Goal: Task Accomplishment & Management: Manage account settings

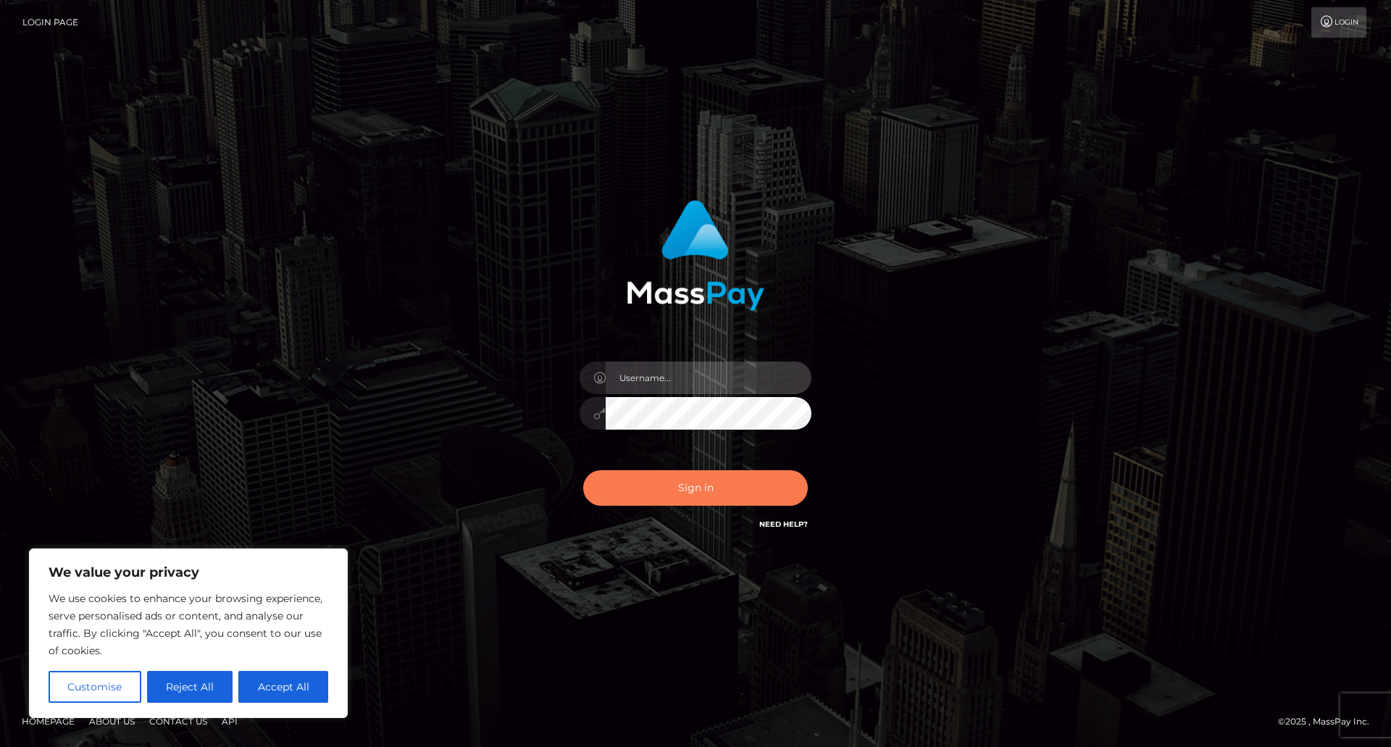
type input "[PERSON_NAME]"
click at [696, 483] on button "Sign in" at bounding box center [695, 488] width 225 height 36
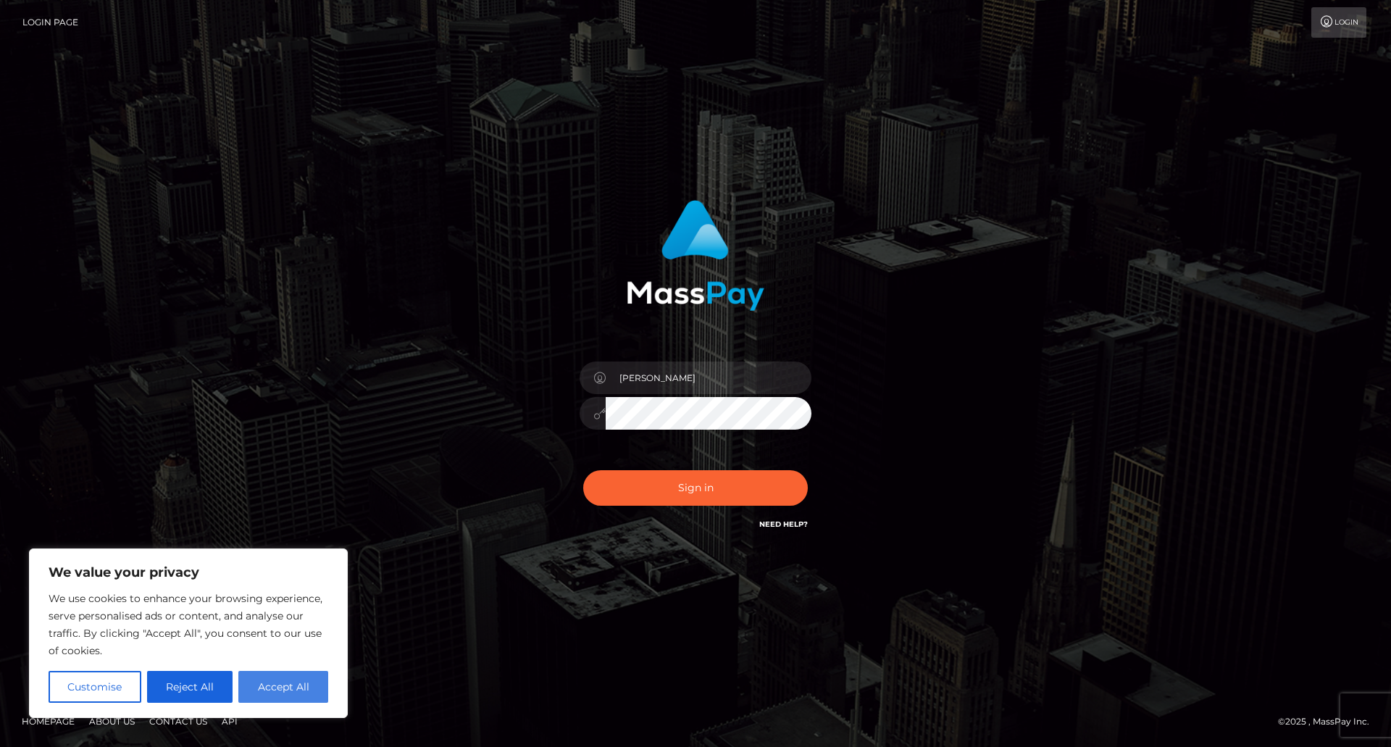
click at [292, 689] on button "Accept All" at bounding box center [283, 687] width 90 height 32
checkbox input "true"
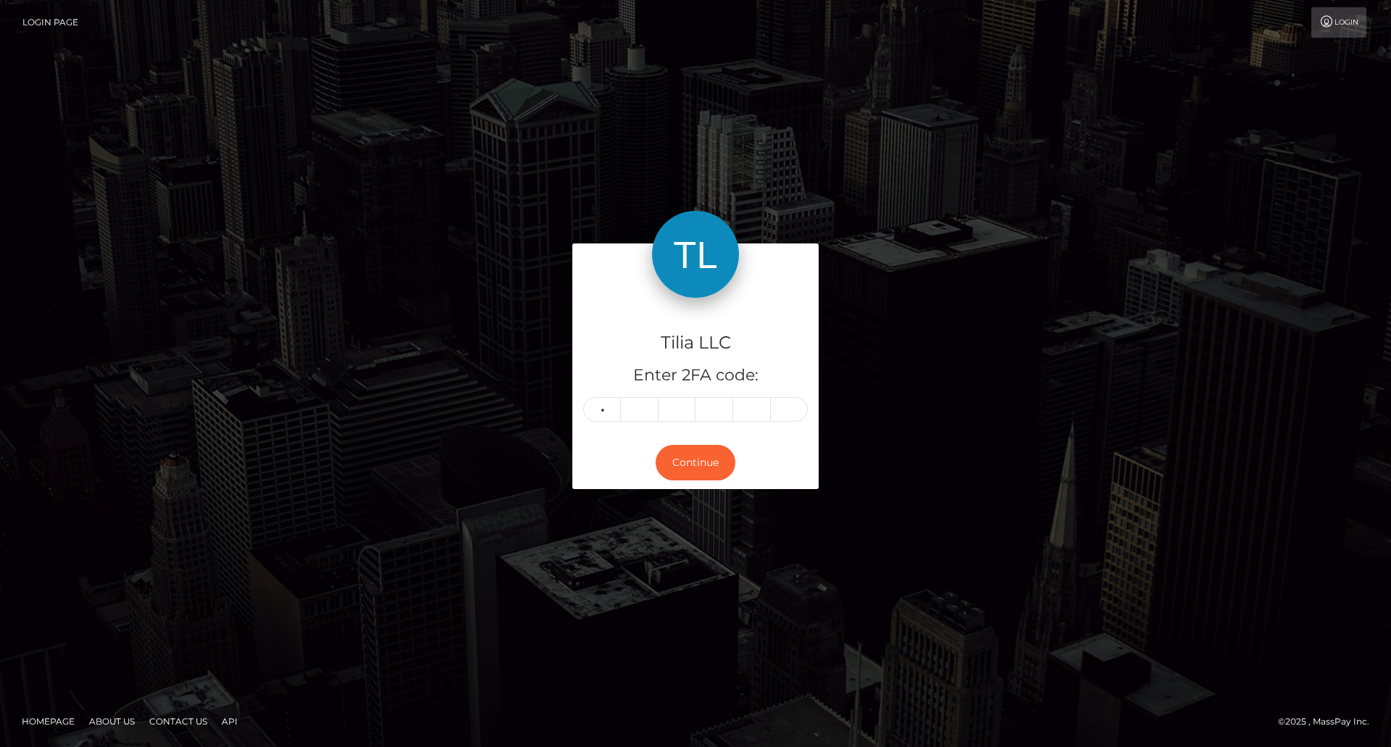
type input "8"
type input "9"
type input "2"
type input "3"
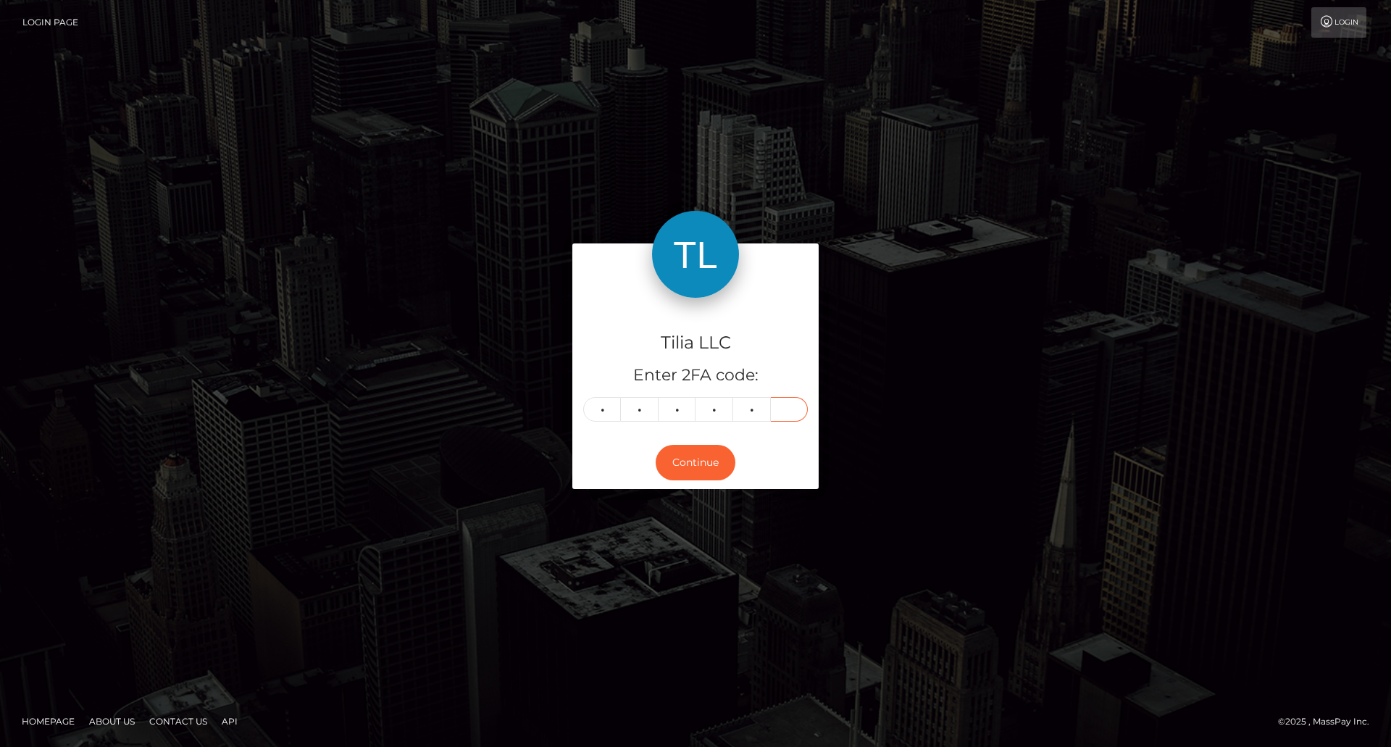
type input "6"
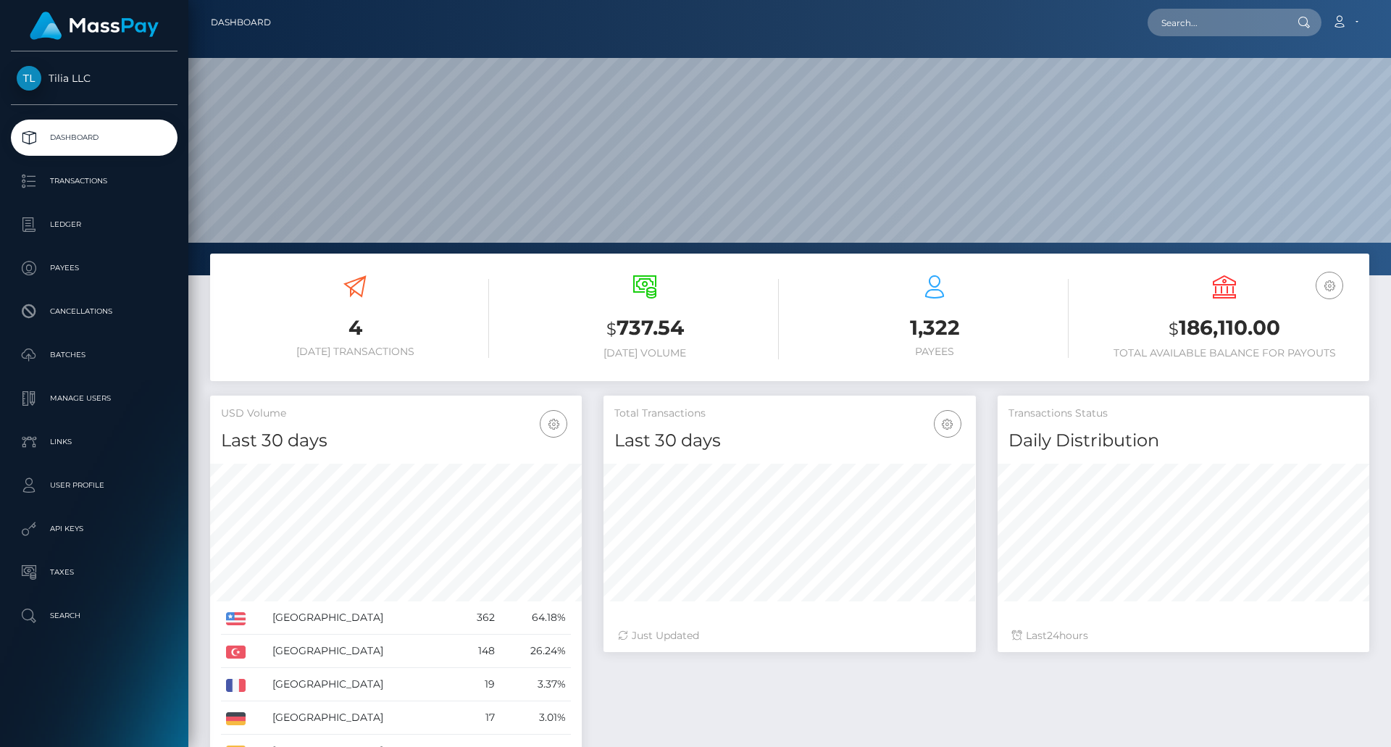
scroll to position [257, 372]
click at [1357, 19] on link "Account" at bounding box center [1345, 22] width 43 height 30
click at [1321, 96] on link "Logout" at bounding box center [1311, 93] width 116 height 27
